Goal: Contribute content

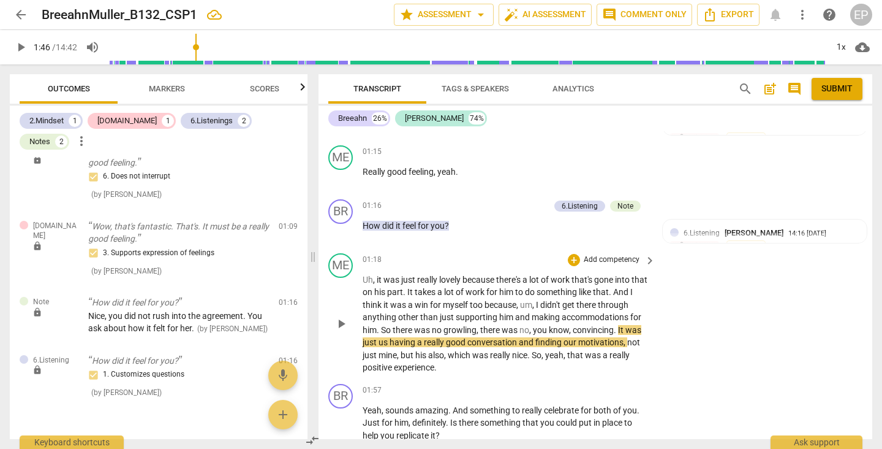
scroll to position [435, 0]
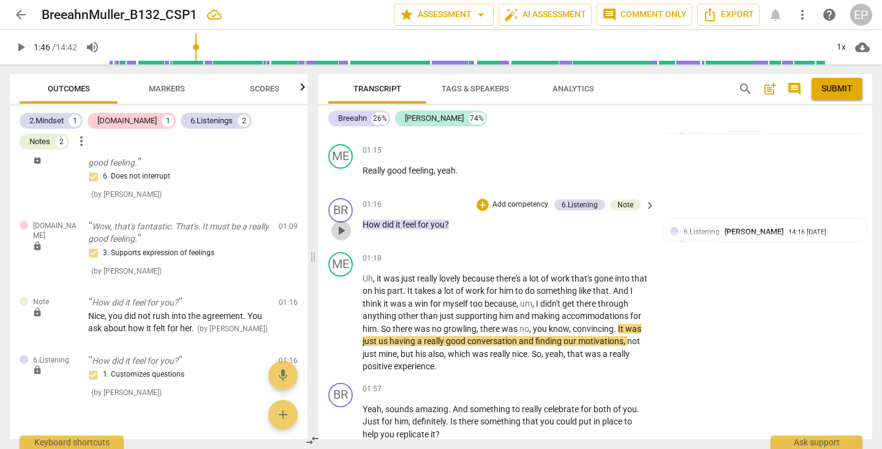
click at [345, 227] on span "play_arrow" at bounding box center [341, 230] width 15 height 15
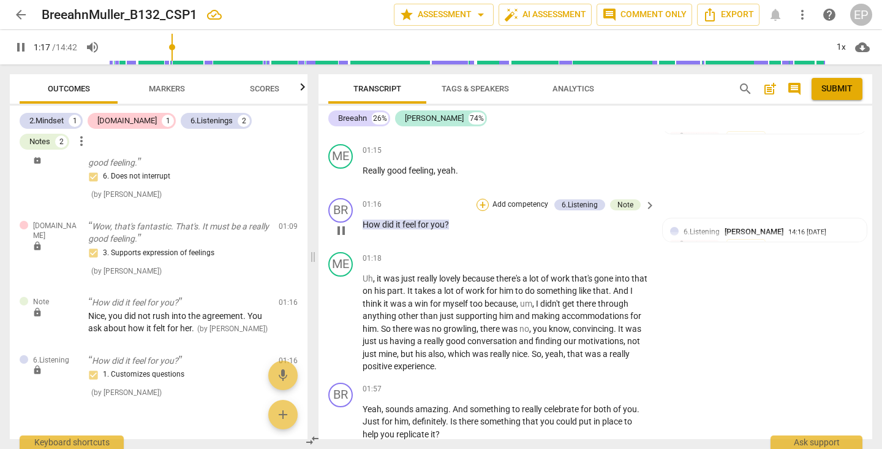
click at [481, 203] on div "+" at bounding box center [483, 205] width 12 height 12
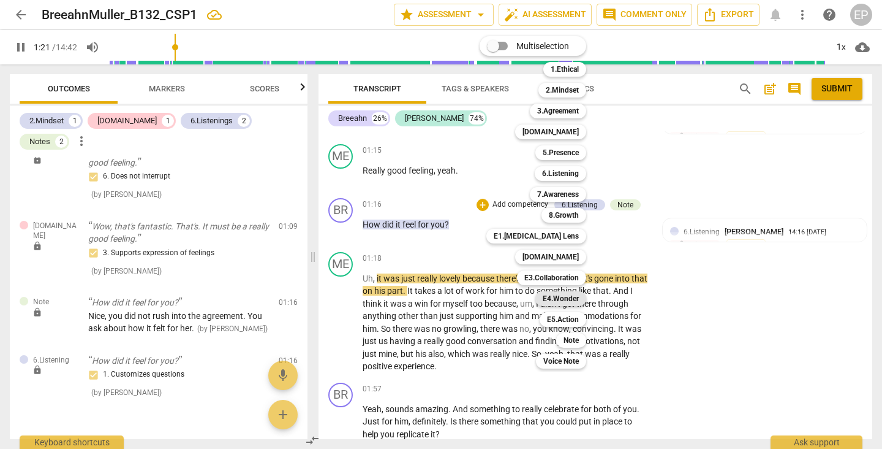
click at [572, 299] on b "E4.Wonder" at bounding box center [561, 298] width 36 height 15
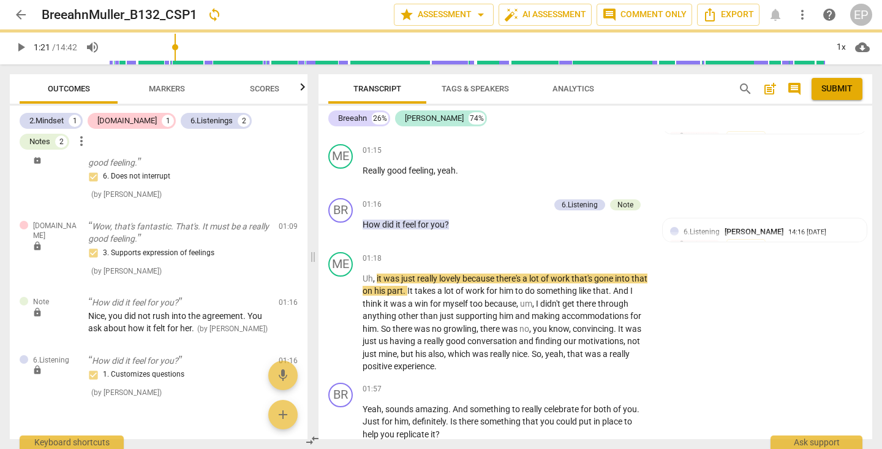
type input "81"
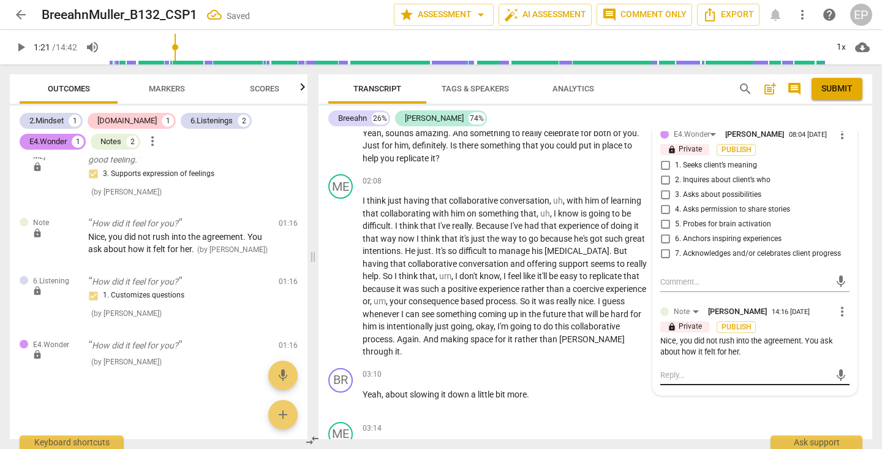
scroll to position [707, 0]
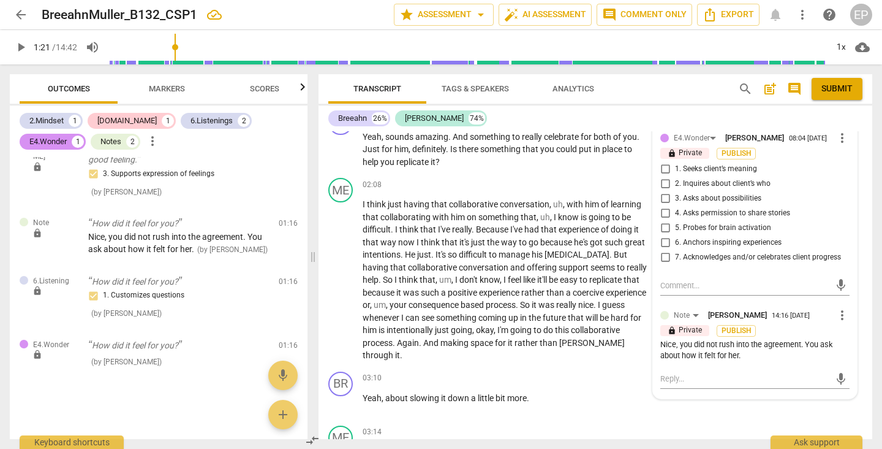
click at [662, 189] on input "2. Inquires about client’s who" at bounding box center [666, 183] width 20 height 15
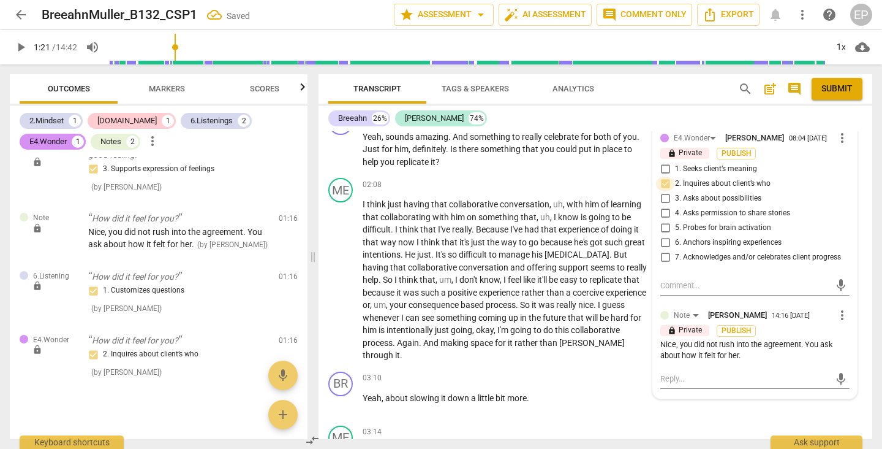
click at [662, 189] on input "2. Inquires about client’s who" at bounding box center [666, 183] width 20 height 15
checkbox input "false"
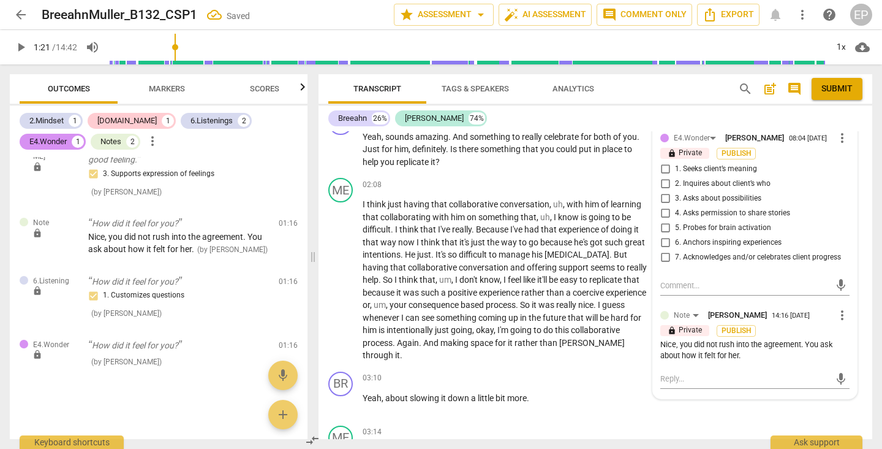
click at [839, 138] on span "more_vert" at bounding box center [842, 138] width 15 height 15
click at [846, 162] on li "Delete" at bounding box center [851, 164] width 42 height 23
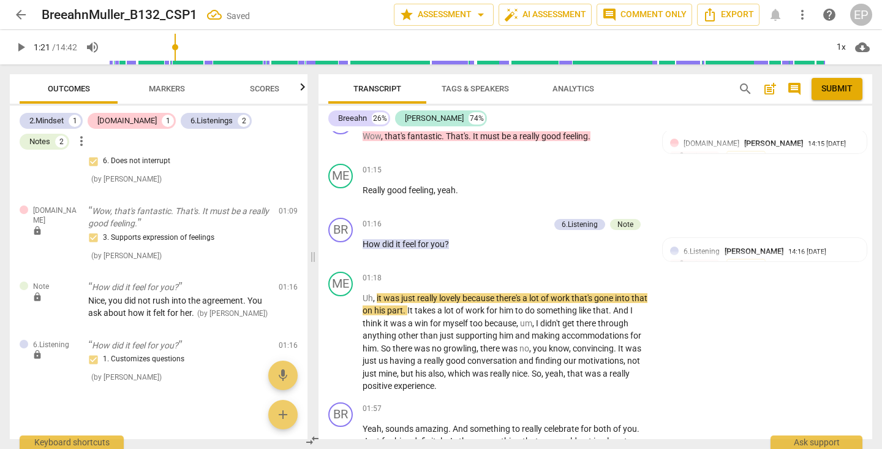
scroll to position [401, 0]
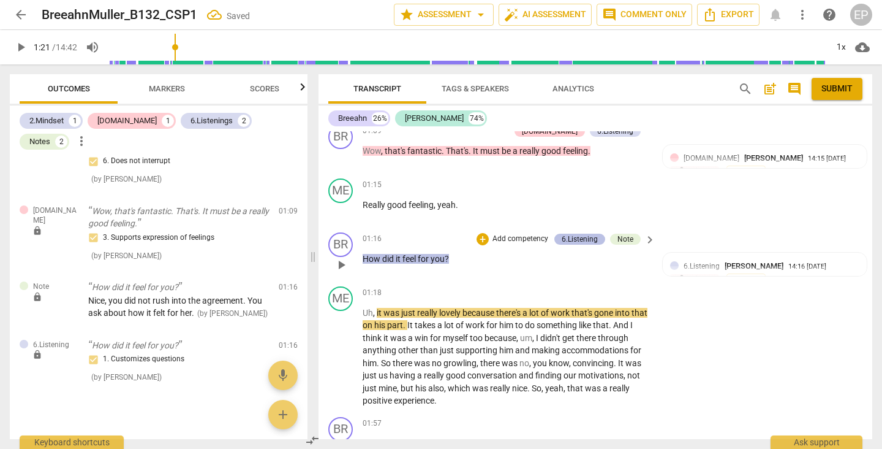
click at [572, 236] on div "6.Listening" at bounding box center [580, 238] width 36 height 11
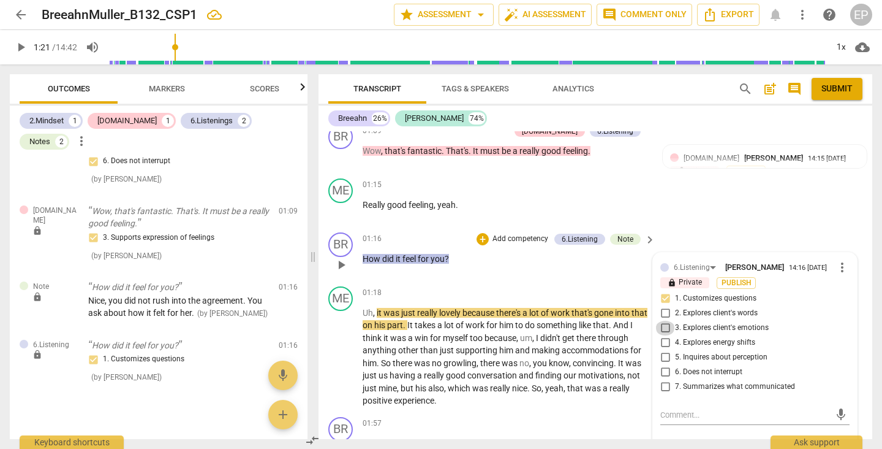
click at [661, 326] on input "3. Explores client's emotions" at bounding box center [666, 327] width 20 height 15
checkbox input "true"
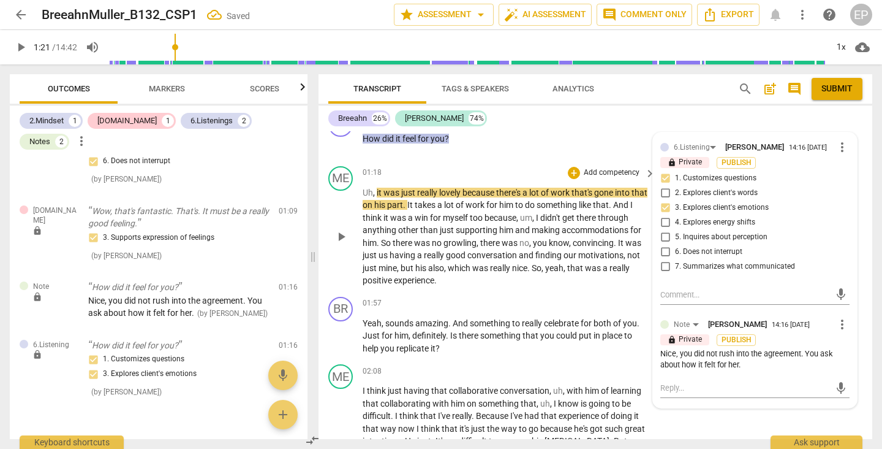
scroll to position [529, 0]
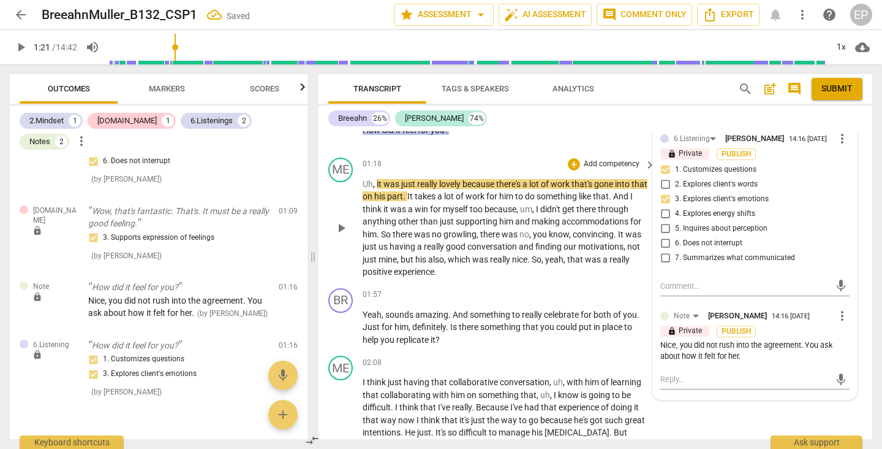
click at [338, 222] on span "play_arrow" at bounding box center [341, 228] width 15 height 15
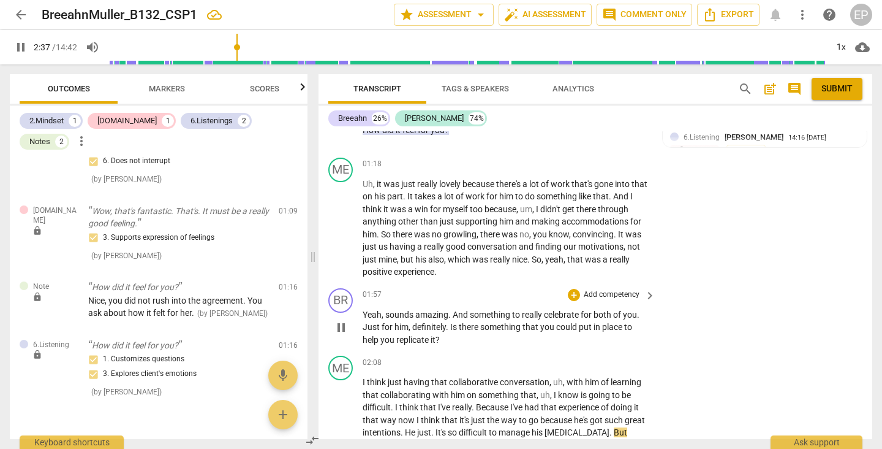
click at [341, 323] on span "pause" at bounding box center [341, 327] width 15 height 15
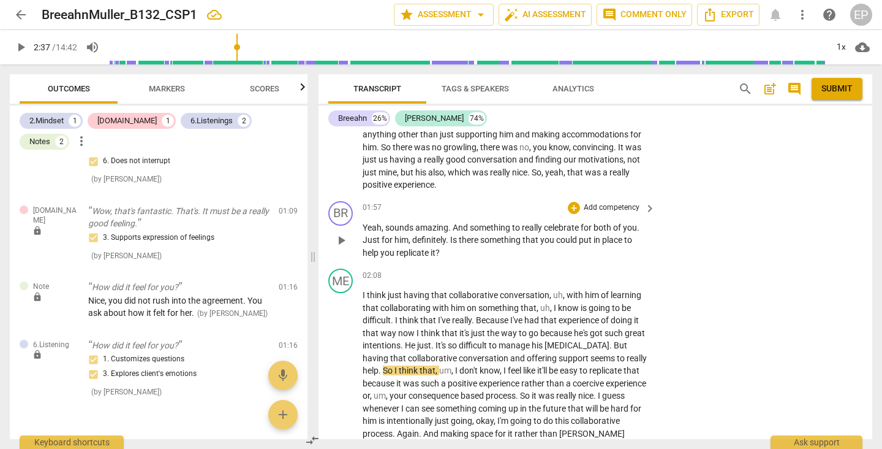
scroll to position [616, 0]
click at [368, 223] on span "Yeah" at bounding box center [372, 228] width 19 height 10
click at [365, 223] on span "Yeah" at bounding box center [372, 228] width 19 height 10
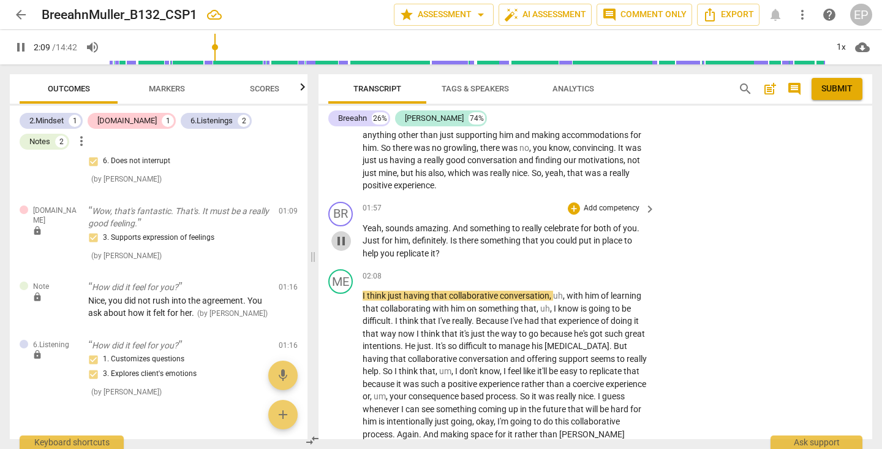
click at [339, 235] on span "pause" at bounding box center [341, 240] width 15 height 15
type input "130"
click at [571, 203] on div "+" at bounding box center [574, 208] width 12 height 12
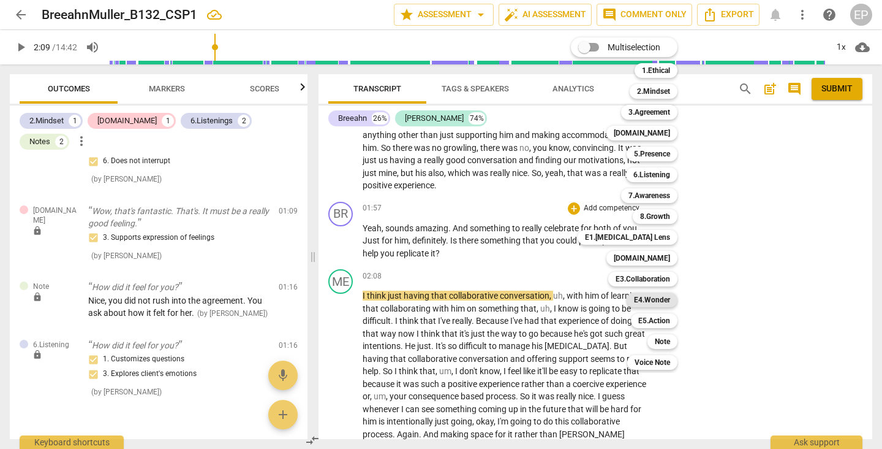
click at [660, 298] on b "E4.Wonder" at bounding box center [652, 299] width 36 height 15
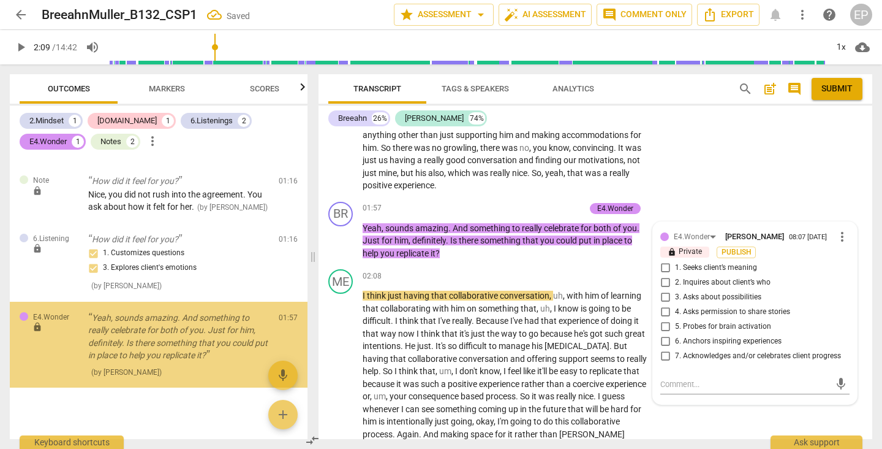
scroll to position [325, 0]
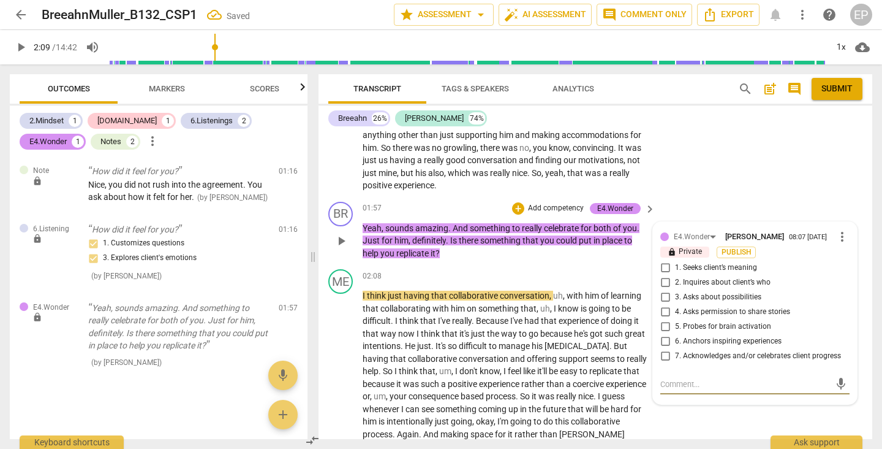
click at [664, 295] on input "3. Asks about possibilities" at bounding box center [666, 297] width 20 height 15
checkbox input "true"
click at [515, 202] on div "+" at bounding box center [518, 208] width 12 height 12
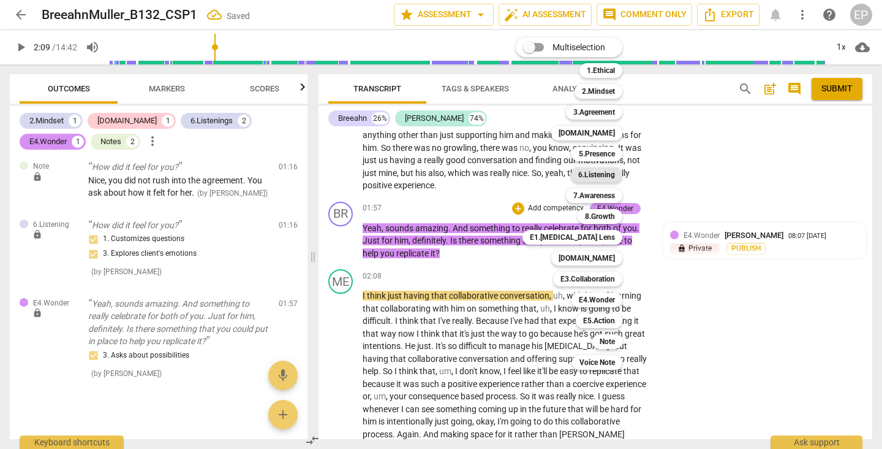
click at [607, 177] on b "6.Listening" at bounding box center [596, 174] width 37 height 15
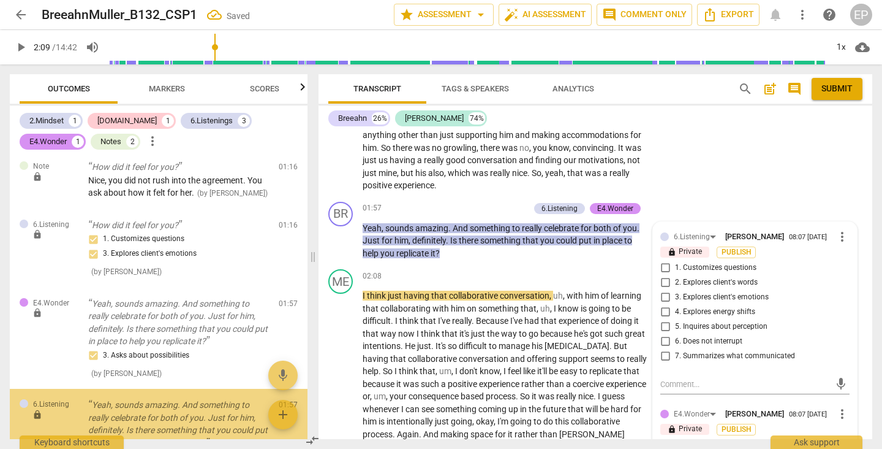
scroll to position [425, 0]
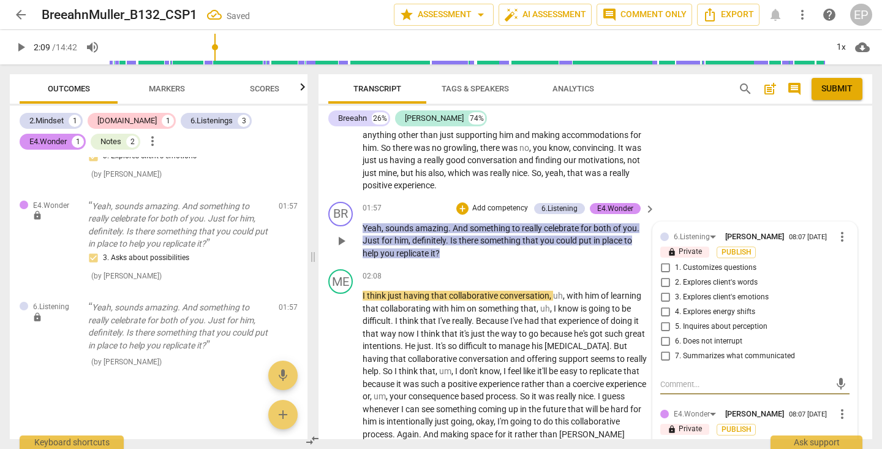
click at [665, 265] on input "1. Customizes questions" at bounding box center [666, 267] width 20 height 15
checkbox input "true"
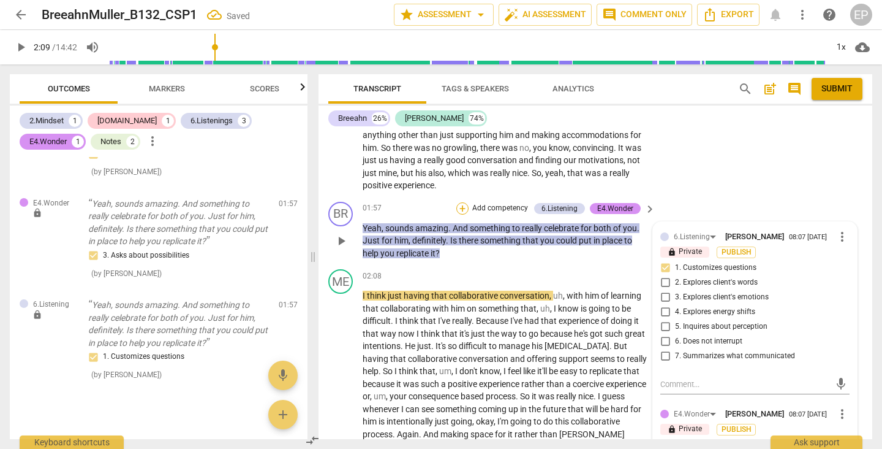
click at [461, 202] on div "+" at bounding box center [462, 208] width 12 height 12
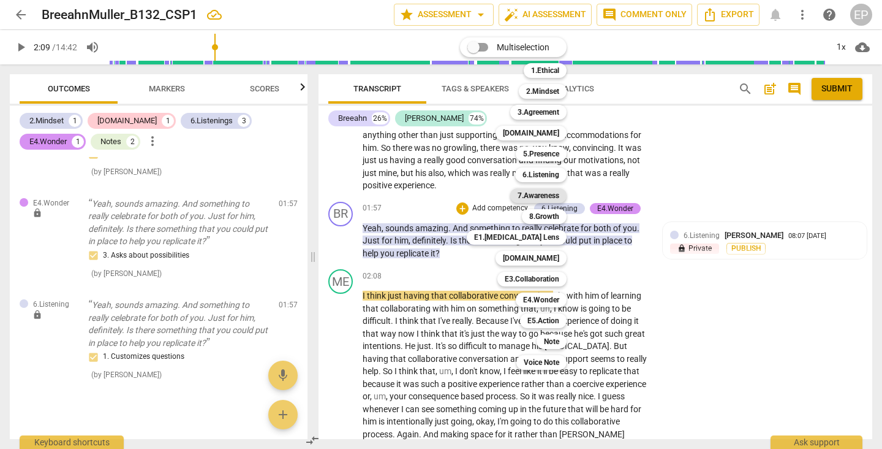
click at [545, 194] on b "7.Awareness" at bounding box center [539, 195] width 42 height 15
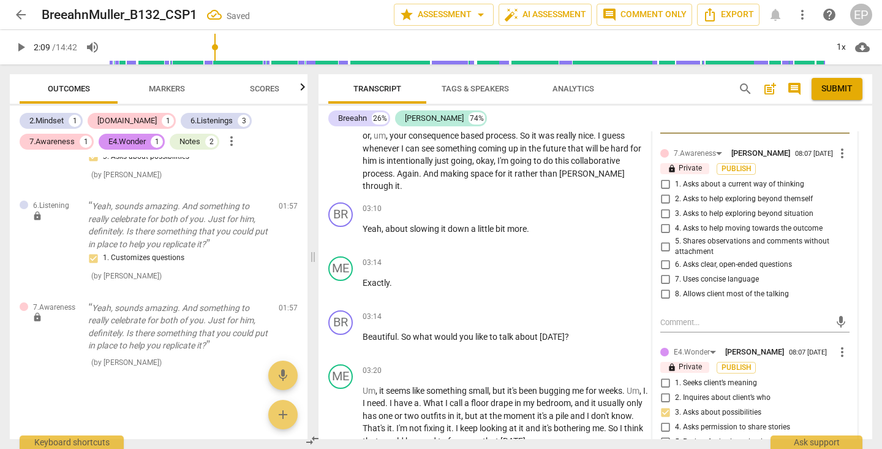
scroll to position [879, 0]
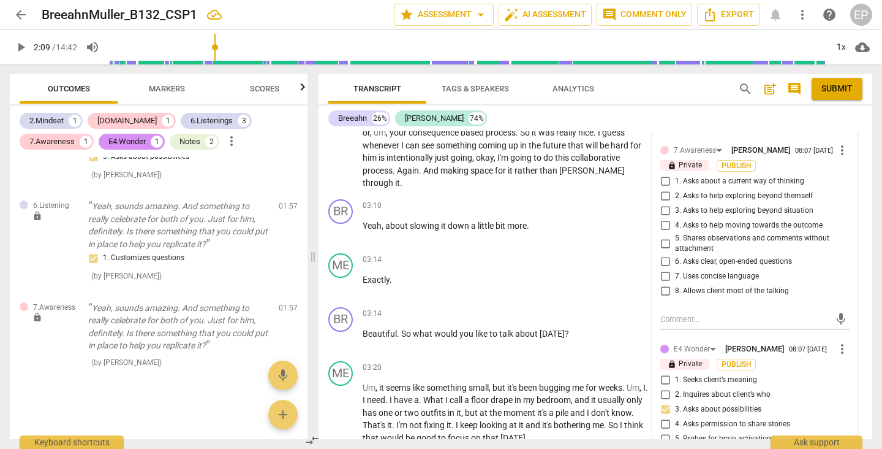
click at [664, 213] on input "3. Asks to help exploring beyond situation" at bounding box center [666, 210] width 20 height 15
checkbox input "true"
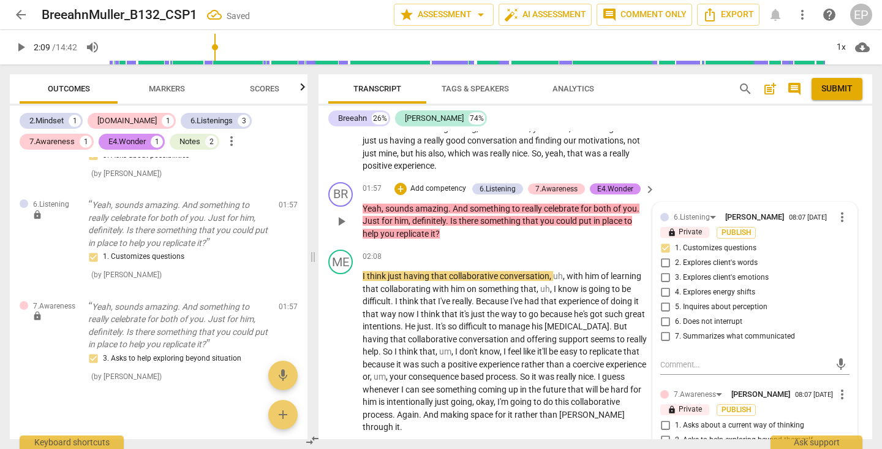
scroll to position [634, 0]
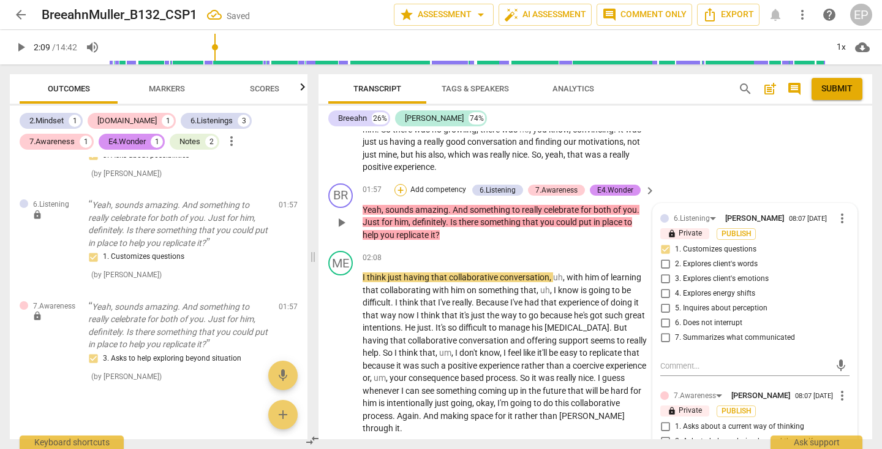
click at [398, 184] on div "+" at bounding box center [401, 190] width 12 height 12
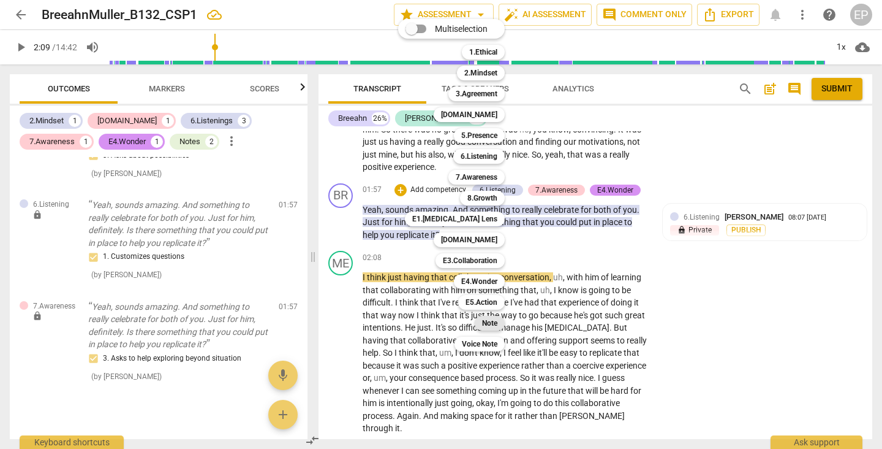
click at [491, 322] on b "Note" at bounding box center [489, 323] width 15 height 15
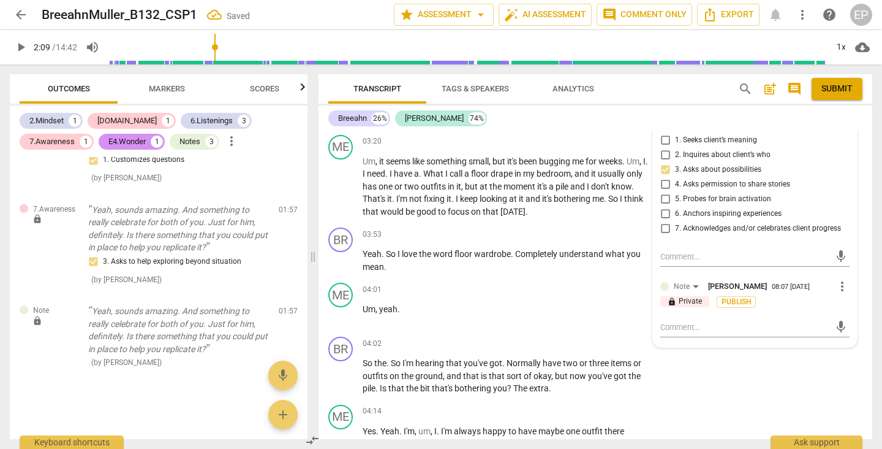
scroll to position [1123, 0]
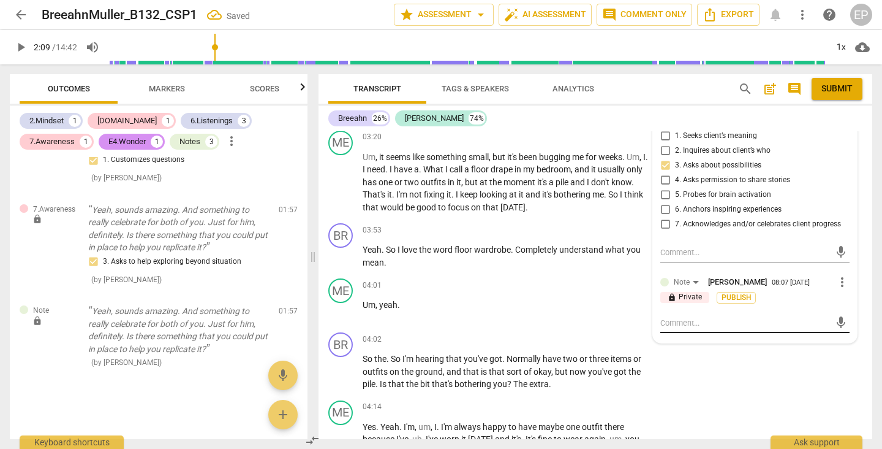
click at [667, 328] on textarea at bounding box center [745, 323] width 170 height 12
type textarea "a"
type textarea "ac"
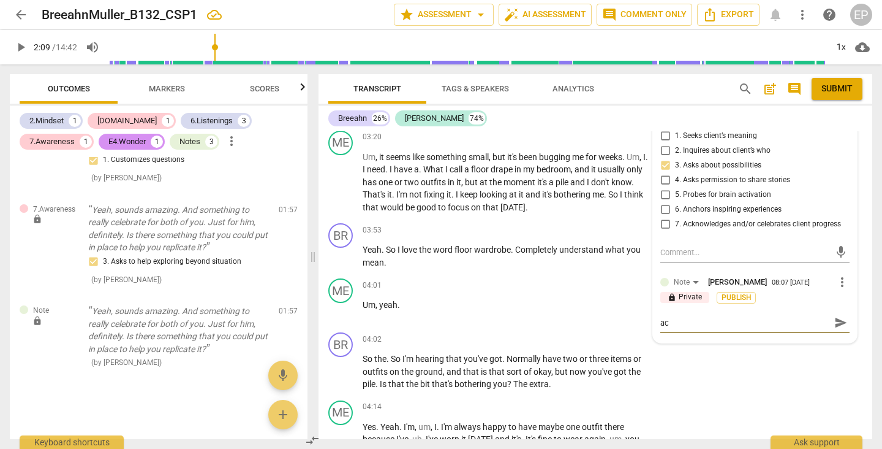
type textarea "ack"
type textarea "ackn"
type textarea "ackno"
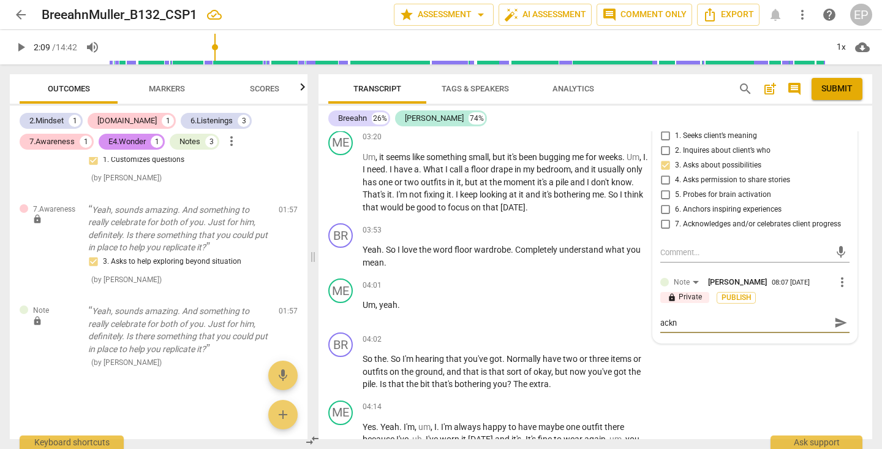
type textarea "ackno"
type textarea "acknowledge"
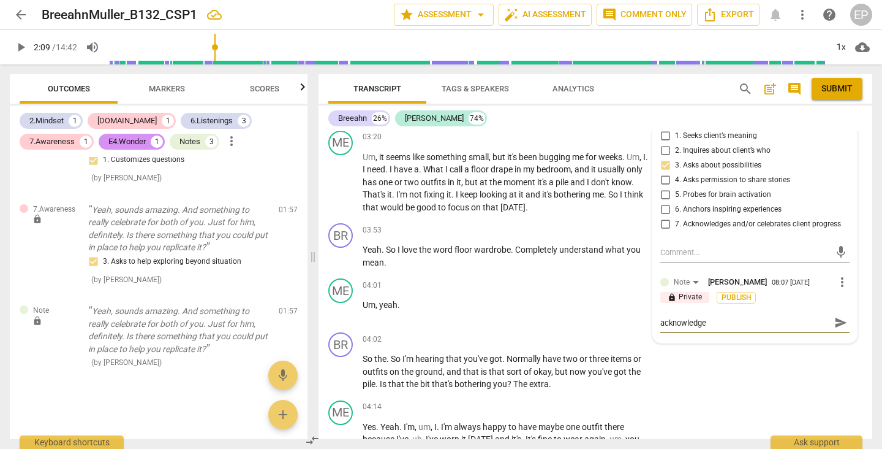
type textarea "acknowledg"
type textarea "acknowledgi"
type textarea "acknowledgin"
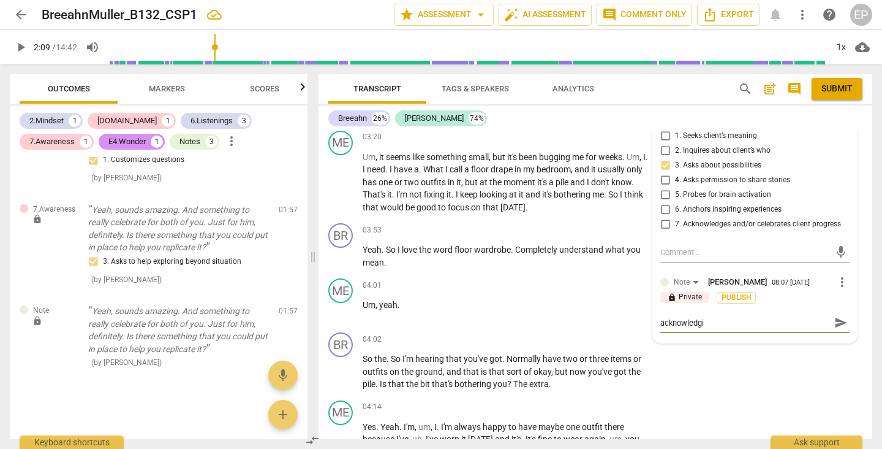
type textarea "acknowledgin"
type textarea "acknowledging"
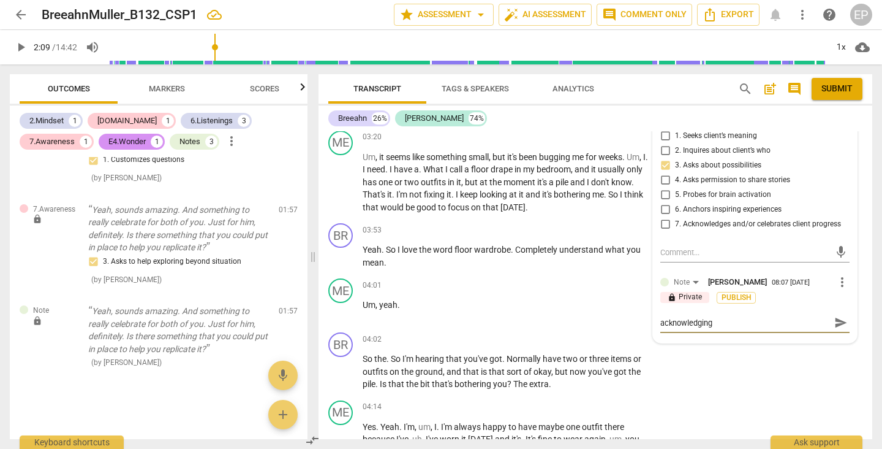
type textarea "acknowledging a"
type textarea "acknowledging an"
type textarea "acknowledging and"
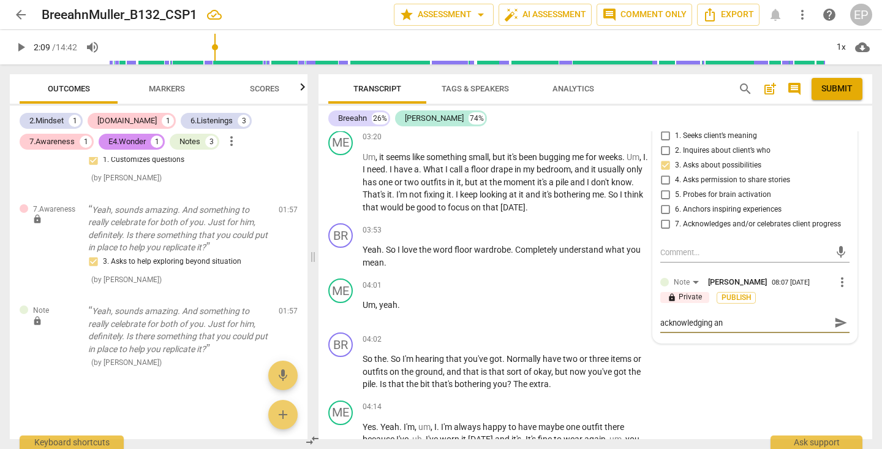
type textarea "acknowledging and"
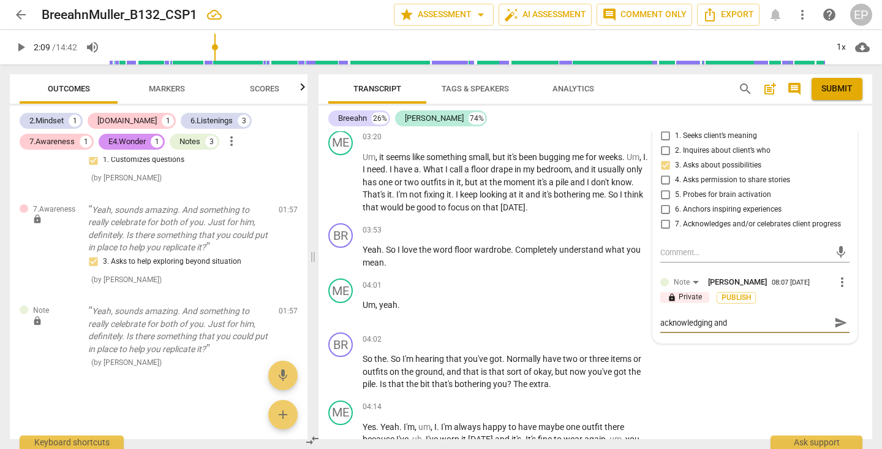
type textarea "acknowledging an"
type textarea "acknowledging a"
type textarea "acknowledging"
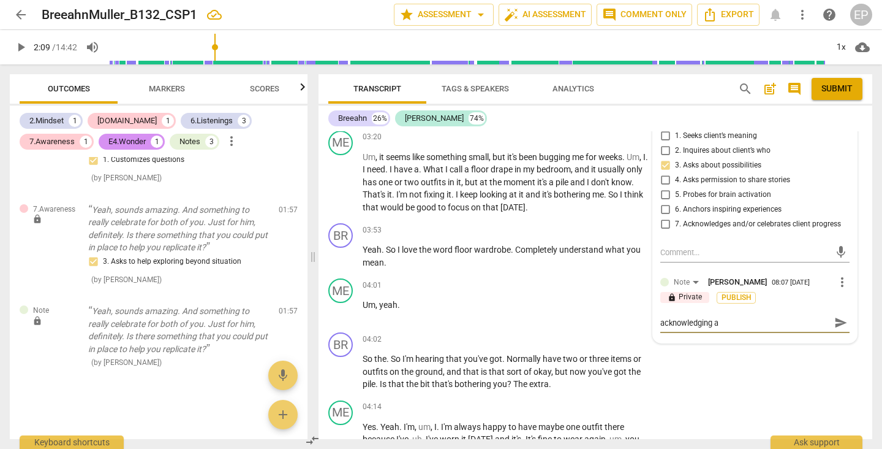
type textarea "acknowledging"
type textarea "acknowledging ,"
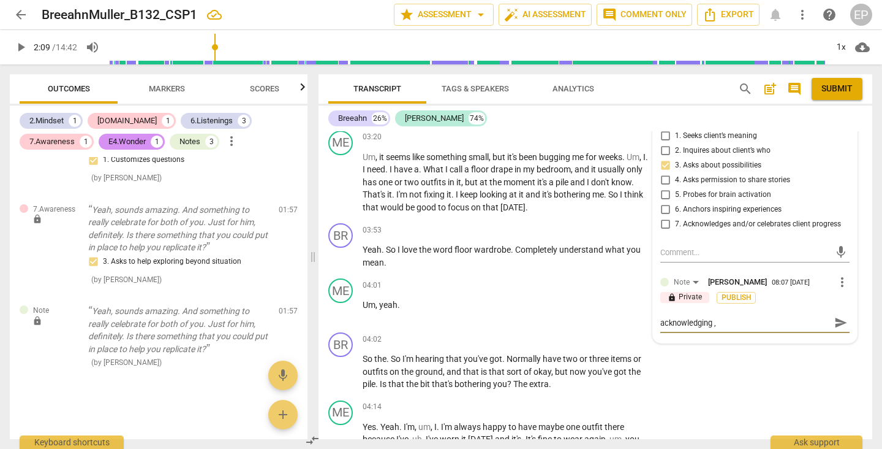
type textarea "acknowledging , s"
type textarea "acknowledging , su"
type textarea "acknowledging , sup"
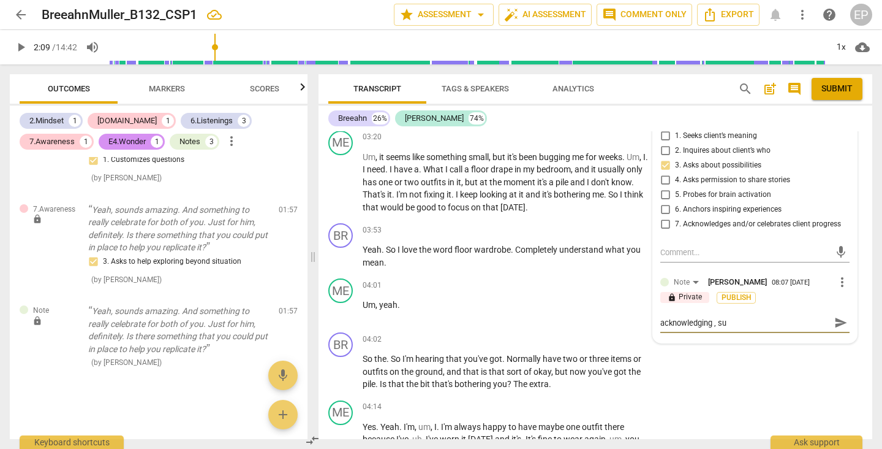
type textarea "acknowledging , sup"
type textarea "acknowledging , supp"
type textarea "acknowledging , suppo"
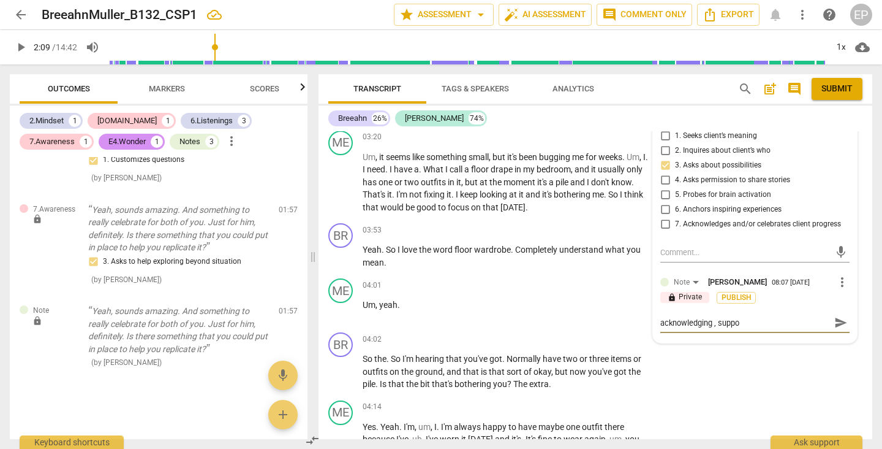
type textarea "acknowledging , suppor"
type textarea "acknowledging , support"
type textarea "acknowledging , supporti"
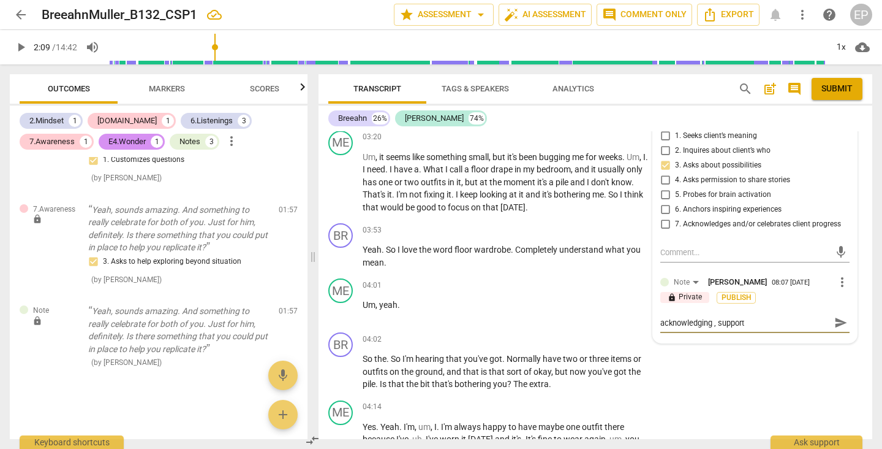
type textarea "acknowledging , supporti"
type textarea "acknowledging , supportiv"
type textarea "acknowledging , supportive"
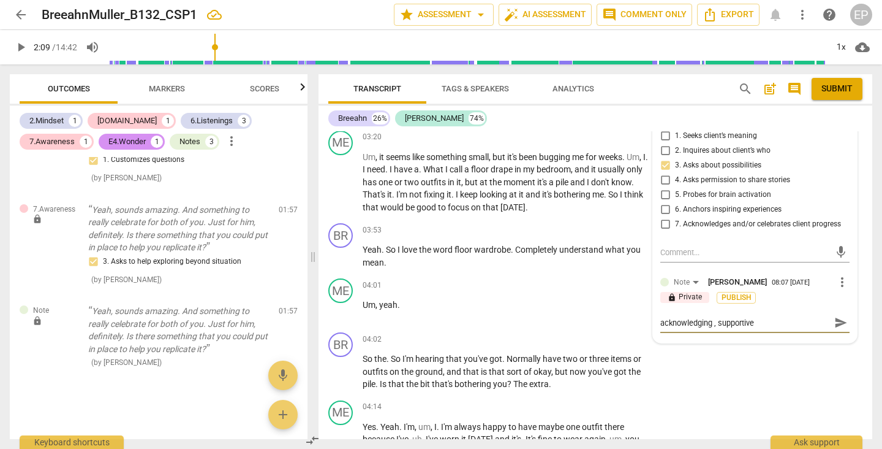
type textarea "acknowledging , supportive"
type textarea "acknowledging , supportive a"
type textarea "acknowledging , supportive an"
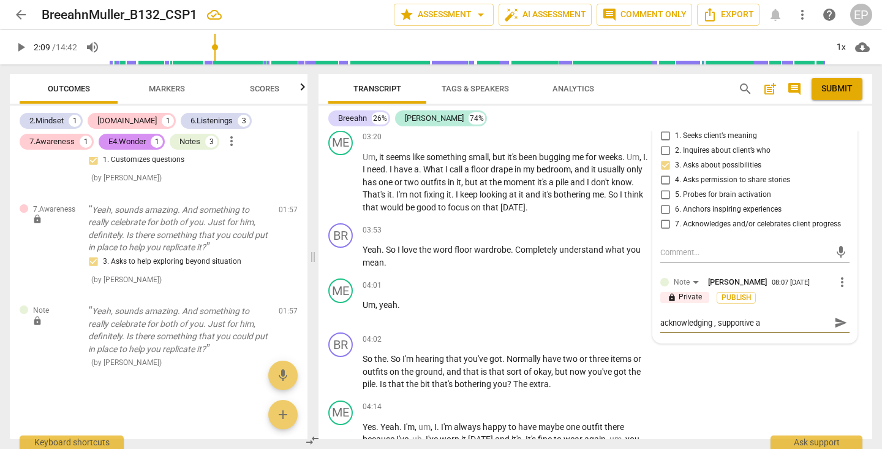
type textarea "acknowledging , supportive an"
type textarea "acknowledging , supportive and"
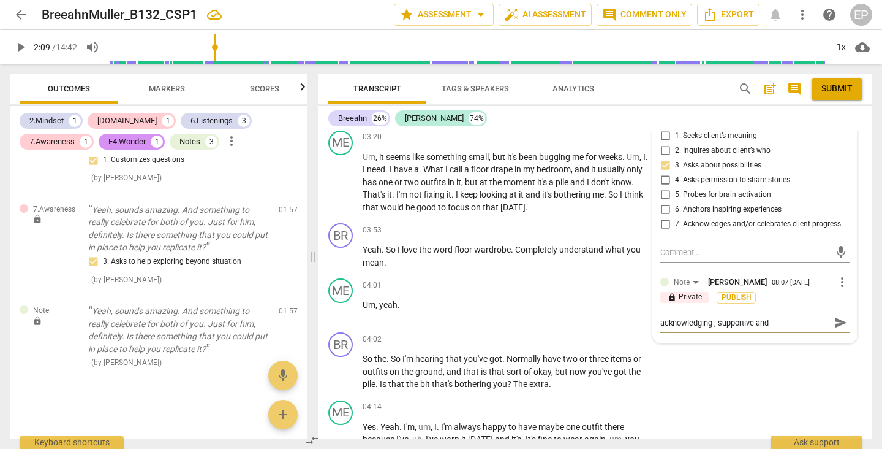
type textarea "acknowledging , supportive and c"
type textarea "acknowledging , supportive and ch"
type textarea "acknowledging , supportive and cha"
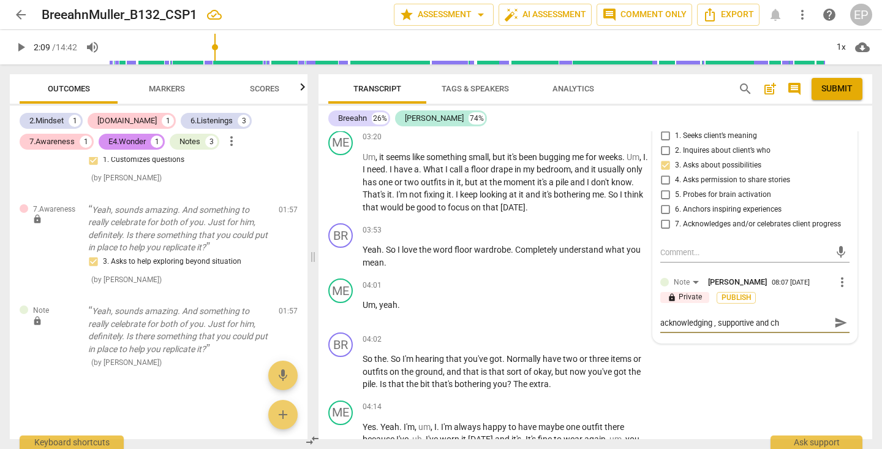
type textarea "acknowledging , supportive and cha"
type textarea "acknowledging , supportive and cham"
type textarea "acknowledging , supportive and champ"
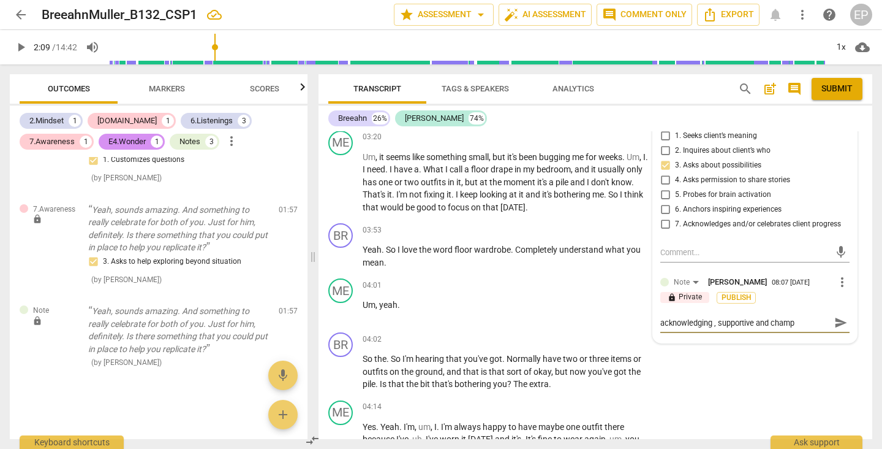
type textarea "acknowledging , supportive and champi"
type textarea "acknowledging , supportive and champio"
type textarea "acknowledging , supportive and champion"
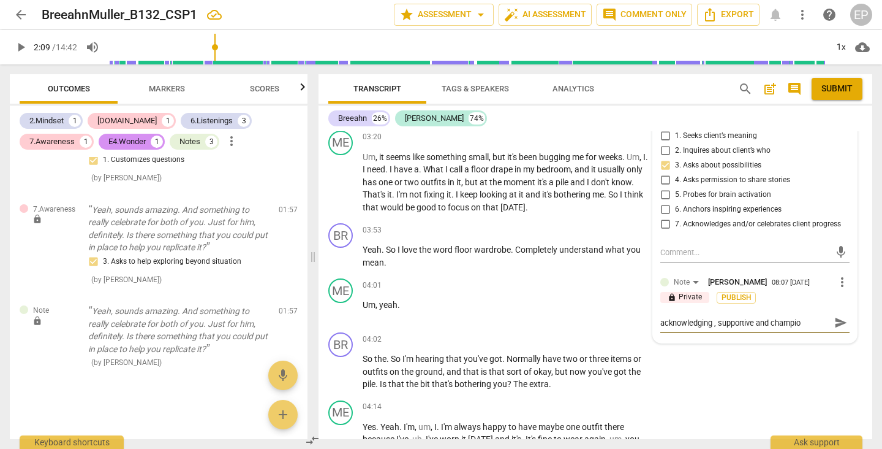
type textarea "acknowledging , supportive and champion"
type textarea "acknowledging , supportive and championi"
type textarea "acknowledging , supportive and championin"
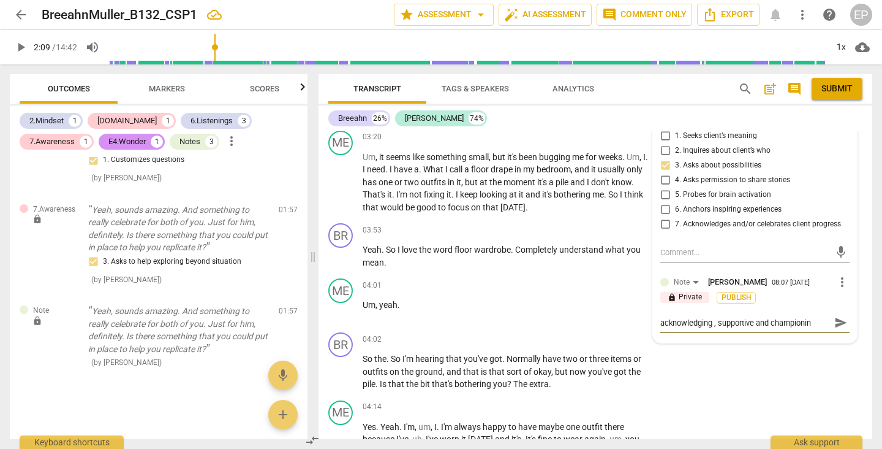
type textarea "acknowledging , supportive and championing"
type textarea "acknowledging , supportive and championing o"
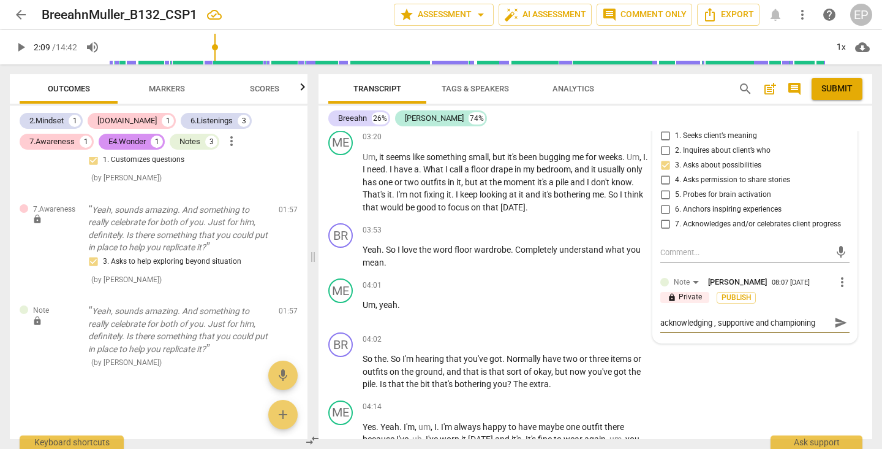
type textarea "acknowledging , supportive and championing o"
type textarea "acknowledging , supportive and championing of"
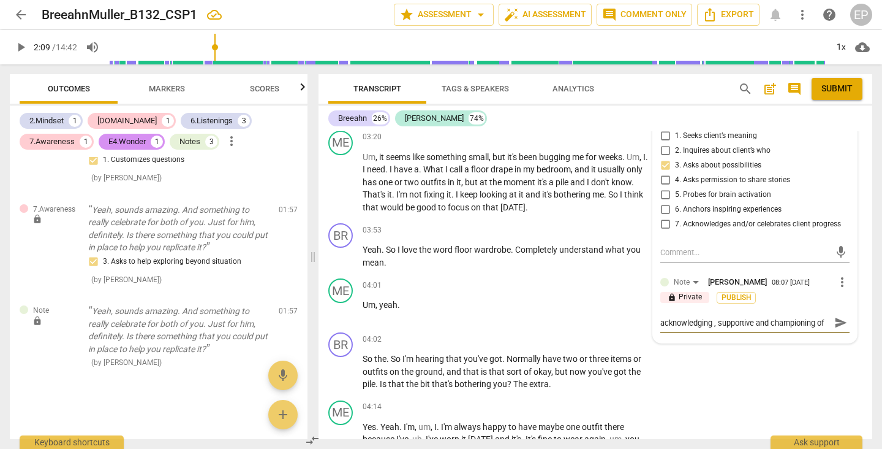
type textarea "acknowledging , supportive and championing of y"
type textarea "acknowledging , supportive and championing of yo"
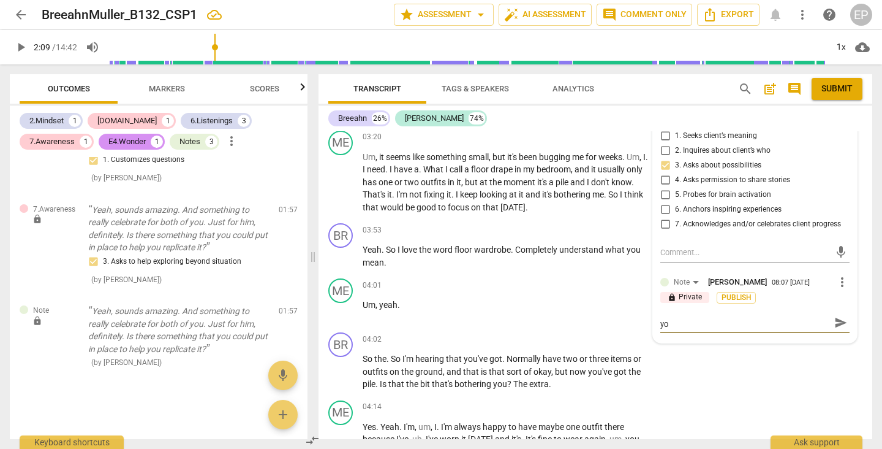
type textarea "acknowledging , supportive and championing of you"
type textarea "acknowledging , supportive and championing of your"
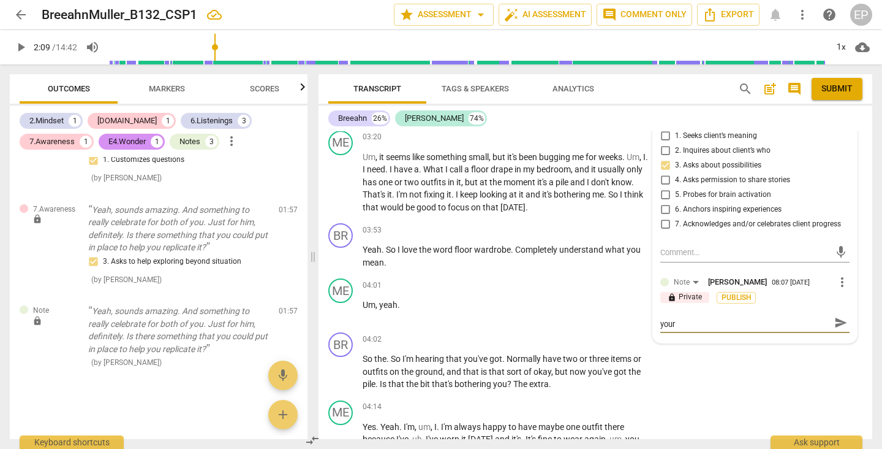
type textarea "acknowledging , supportive and championing of your"
type textarea "acknowledging , supportive and championing of your c"
type textarea "acknowledging , supportive and championing of your cl"
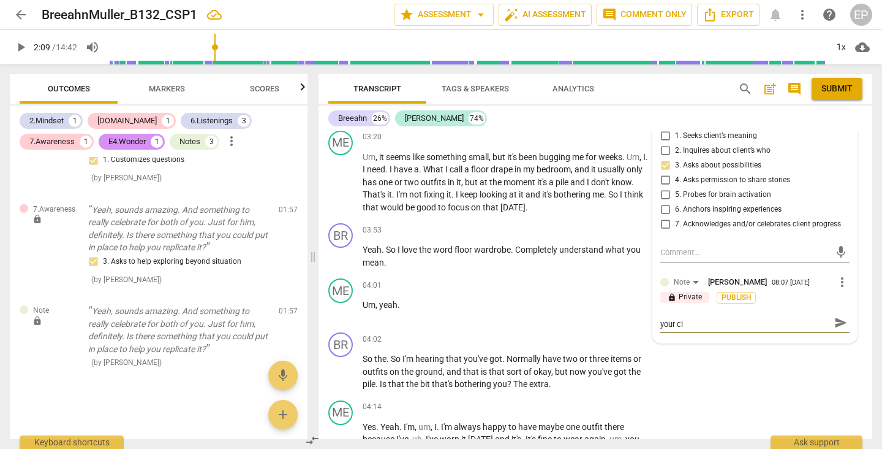
scroll to position [0, 0]
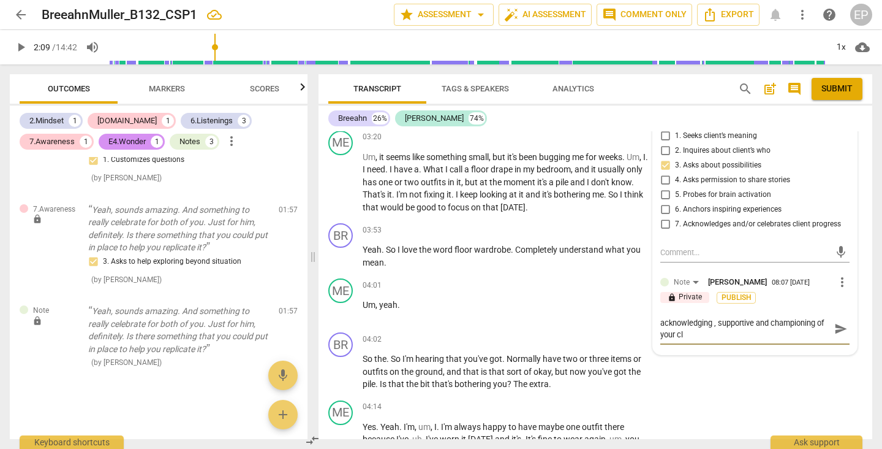
type textarea "acknowledging , supportive and championing of your cli"
type textarea "acknowledging , supportive and championing of your clie"
type textarea "acknowledging , supportive and championing of your clien"
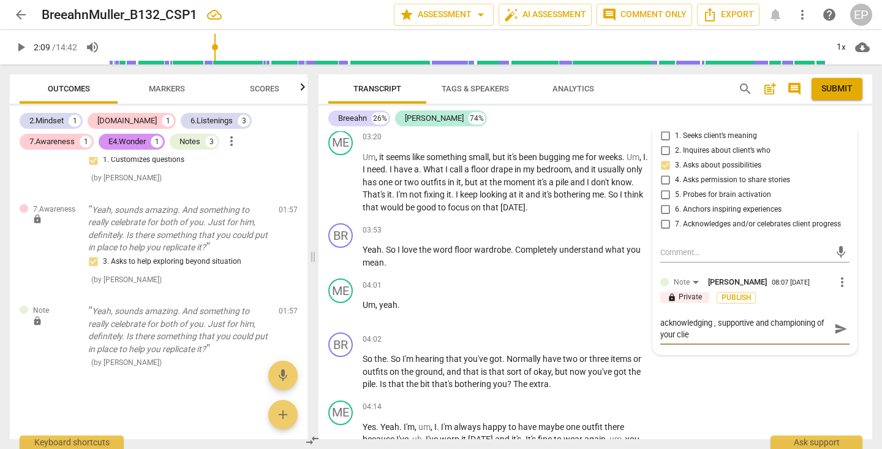
type textarea "acknowledging , supportive and championing of your clien"
type textarea "acknowledging , supportive and championing of your client"
click at [577, 298] on p "Um , yeah ." at bounding box center [506, 304] width 287 height 13
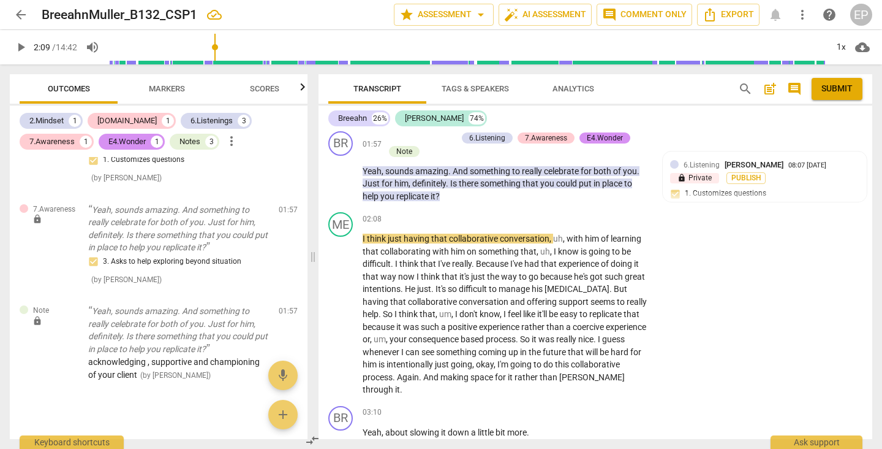
scroll to position [686, 0]
